Goal: Task Accomplishment & Management: Complete application form

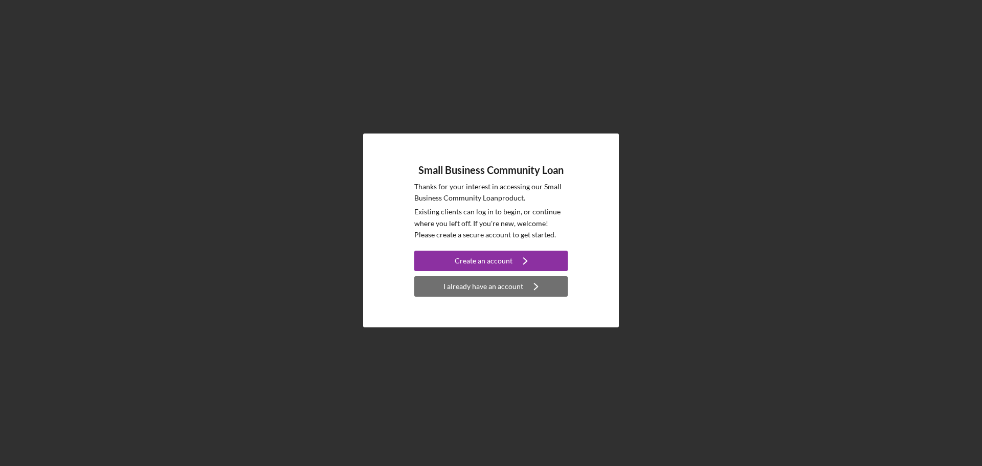
click at [472, 288] on div "I already have an account" at bounding box center [484, 286] width 80 height 20
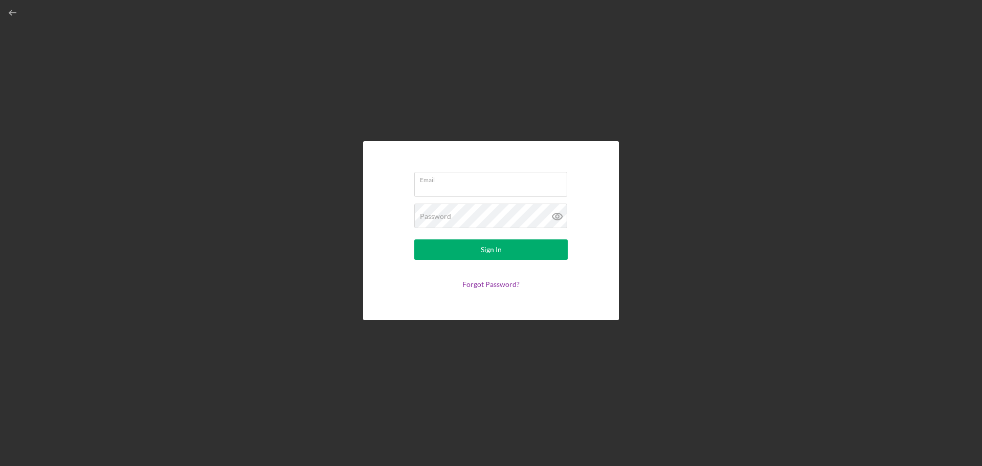
type input "[EMAIL_ADDRESS][DOMAIN_NAME]"
click at [495, 248] on div "Sign In" at bounding box center [491, 249] width 21 height 20
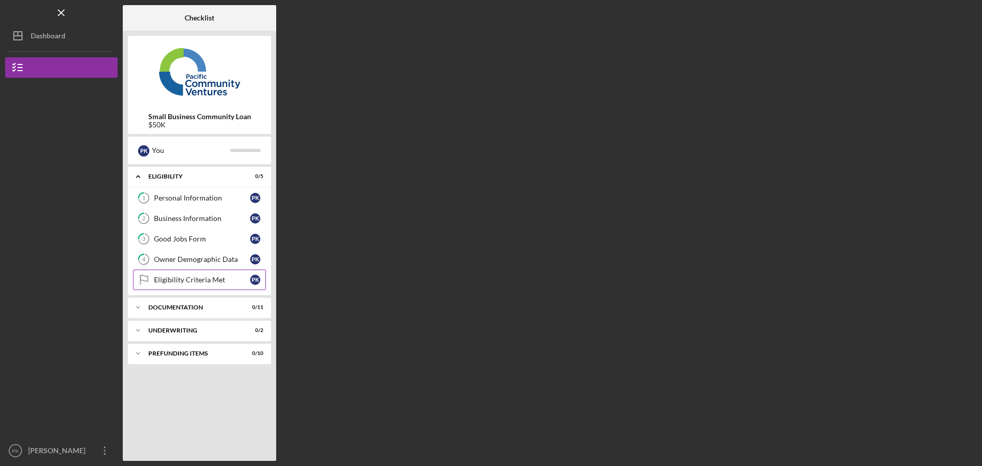
click at [185, 279] on div "Eligibility Criteria Met" at bounding box center [202, 280] width 96 height 8
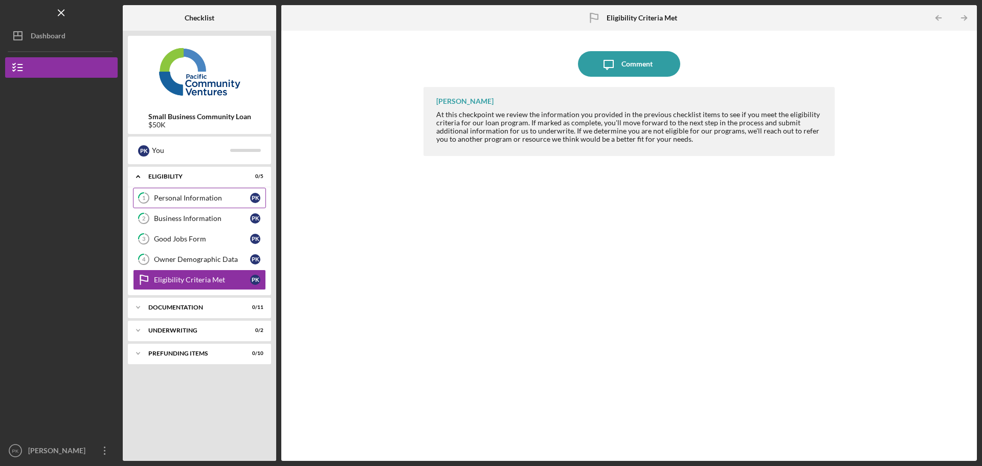
click at [193, 199] on div "Personal Information" at bounding box center [202, 198] width 96 height 8
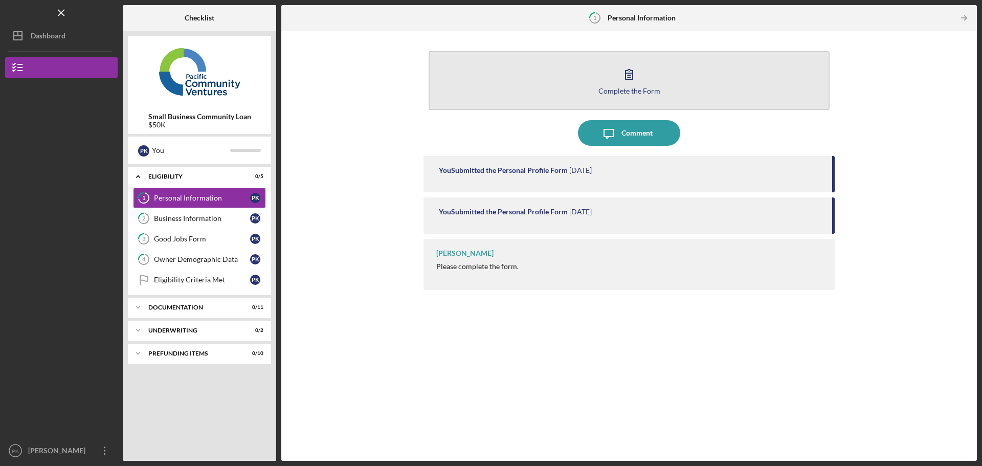
click at [644, 91] on div "Complete the Form" at bounding box center [630, 91] width 62 height 8
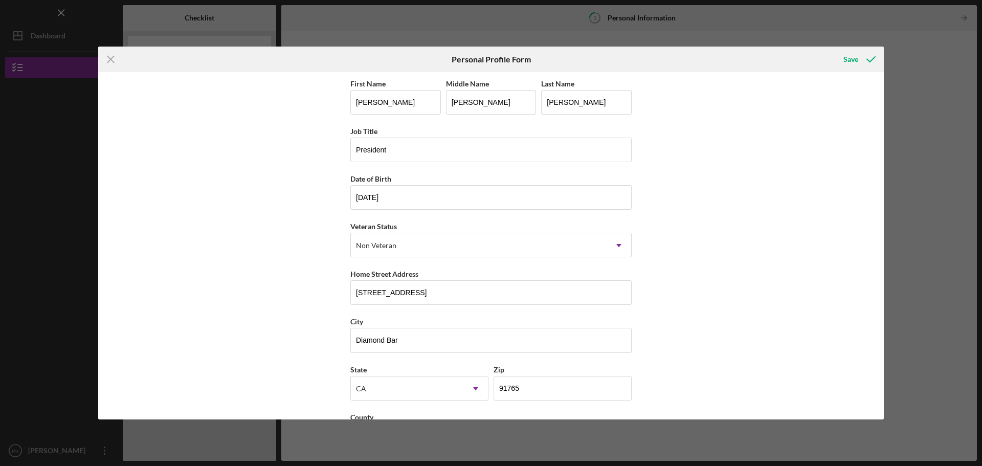
scroll to position [44, 0]
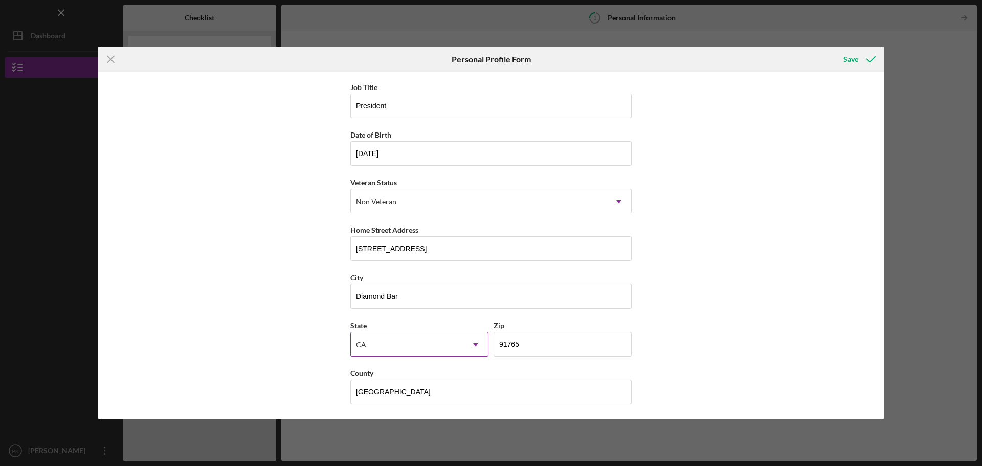
click at [477, 346] on icon "Icon/Dropdown Arrow" at bounding box center [475, 345] width 25 height 25
click at [853, 57] on div "Save" at bounding box center [851, 59] width 15 height 20
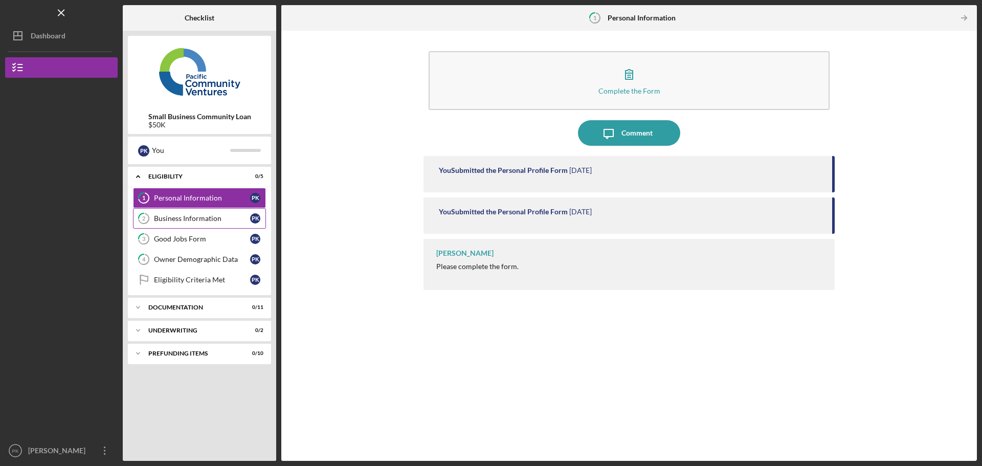
click at [182, 218] on div "Business Information" at bounding box center [202, 218] width 96 height 8
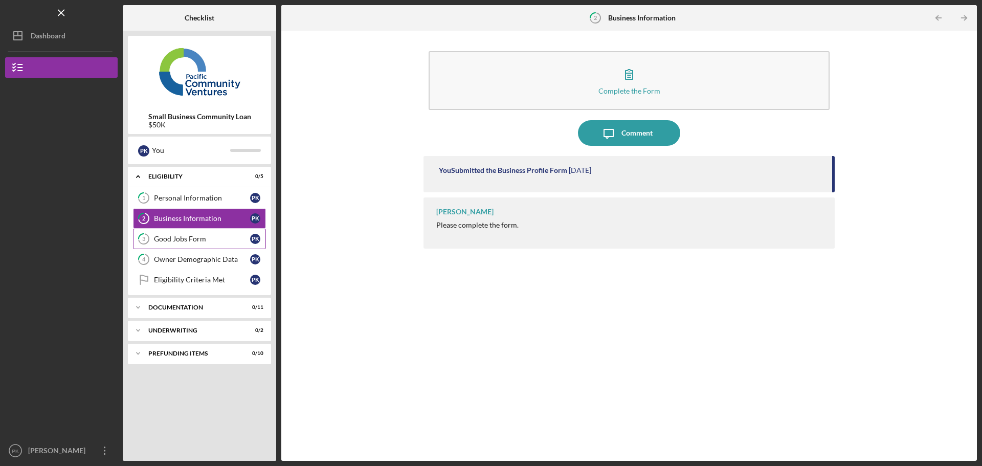
click at [177, 238] on div "Good Jobs Form" at bounding box center [202, 239] width 96 height 8
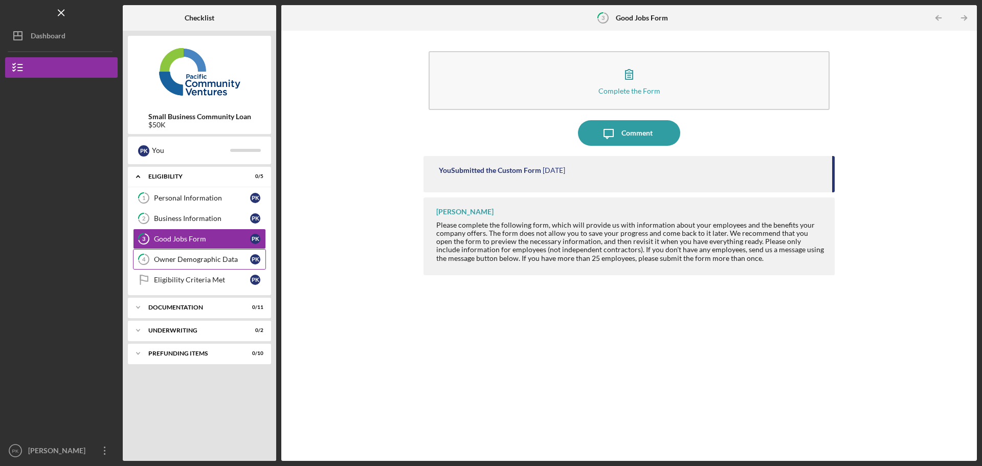
click at [202, 257] on div "Owner Demographic Data" at bounding box center [202, 259] width 96 height 8
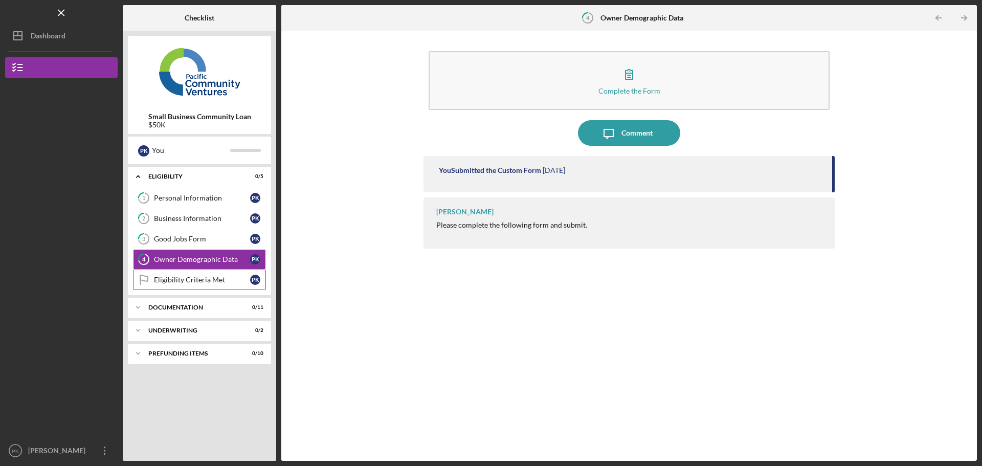
click at [173, 277] on div "Eligibility Criteria Met" at bounding box center [202, 280] width 96 height 8
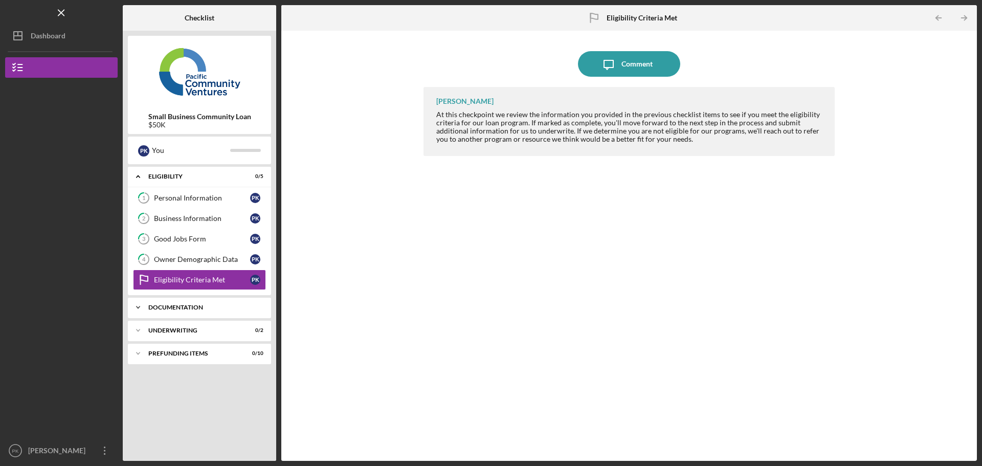
click at [174, 303] on div "Icon/Expander Documentation 0 / 11" at bounding box center [199, 307] width 143 height 20
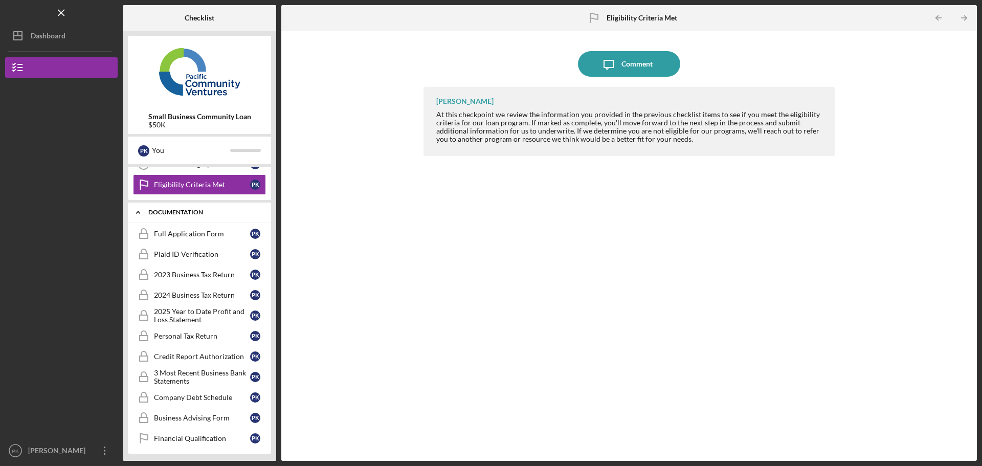
scroll to position [102, 0]
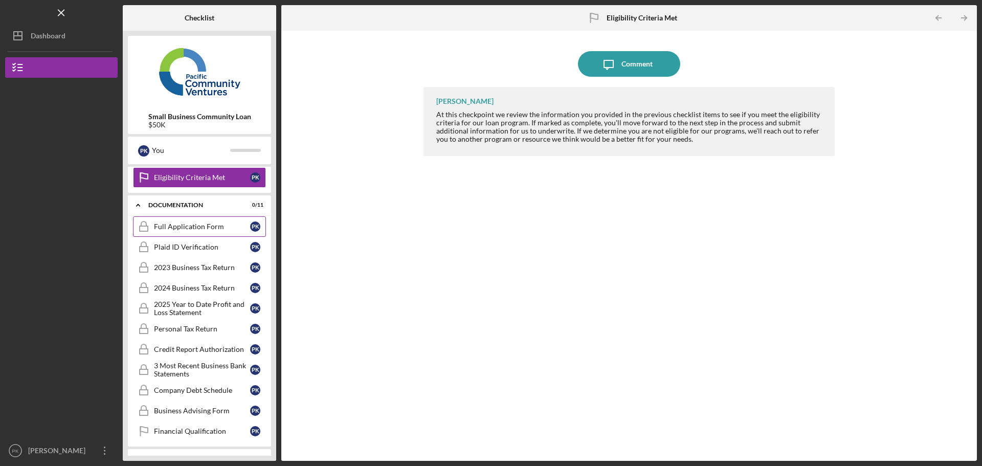
click at [178, 221] on link "Full Application Form Full Application Form P K" at bounding box center [199, 226] width 133 height 20
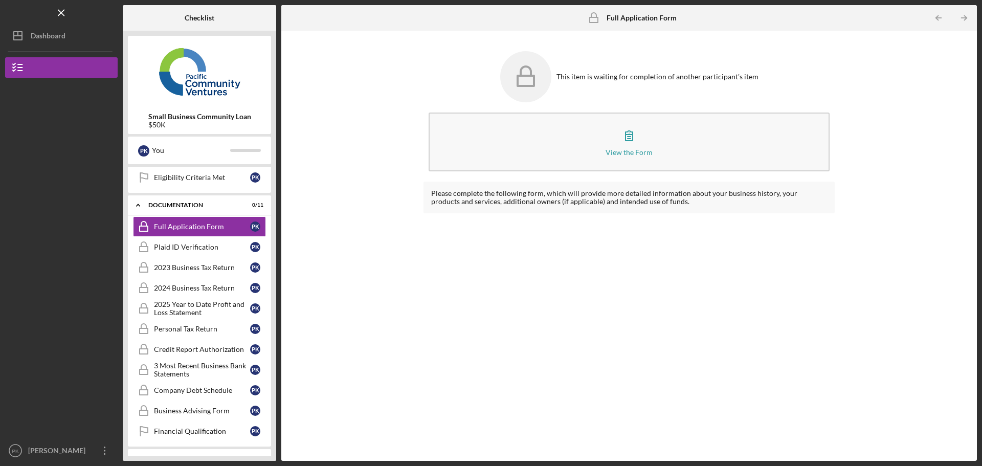
click at [343, 249] on div "This item is waiting for completion of another participant's item View the Form…" at bounding box center [628, 246] width 685 height 420
click at [77, 452] on div "[PERSON_NAME]" at bounding box center [59, 451] width 67 height 23
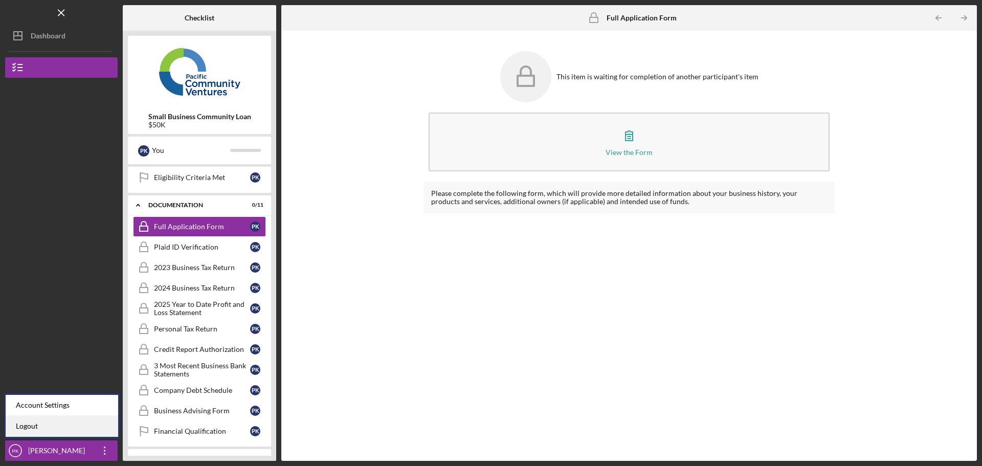
click at [41, 420] on link "Logout" at bounding box center [62, 426] width 113 height 21
